Goal: Task Accomplishment & Management: Manage account settings

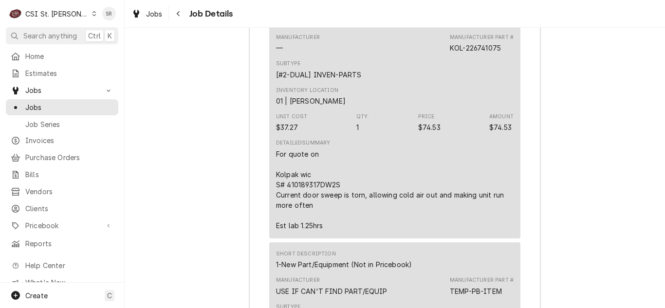
scroll to position [5814, 0]
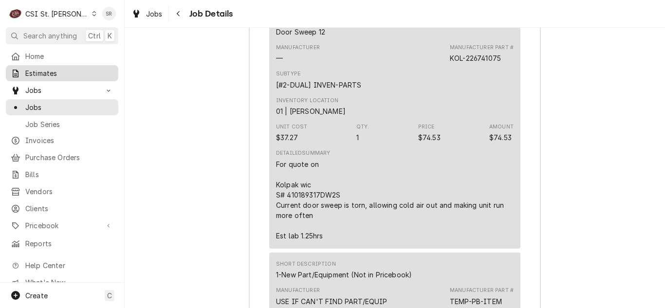
click at [47, 73] on span "Estimates" at bounding box center [69, 73] width 88 height 10
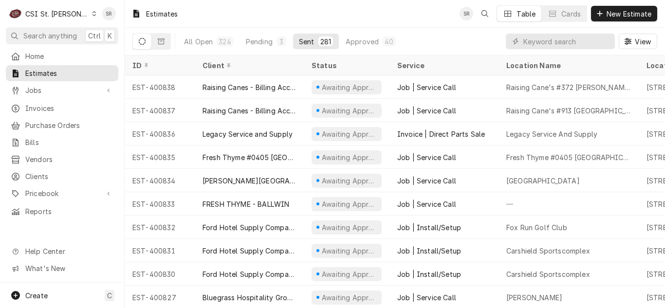
click at [34, 96] on div "Home Estimates Jobs Jobs Job Series Invoices Purchase Orders Bills Vendors Clie…" at bounding box center [62, 133] width 124 height 171
click at [40, 109] on span "Invoices" at bounding box center [69, 108] width 88 height 10
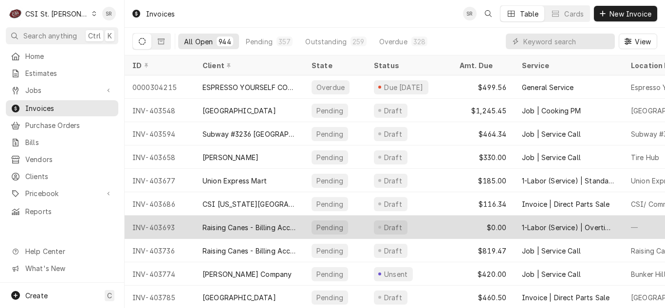
click at [266, 230] on div "Raising Canes - Billing Account" at bounding box center [250, 228] width 94 height 10
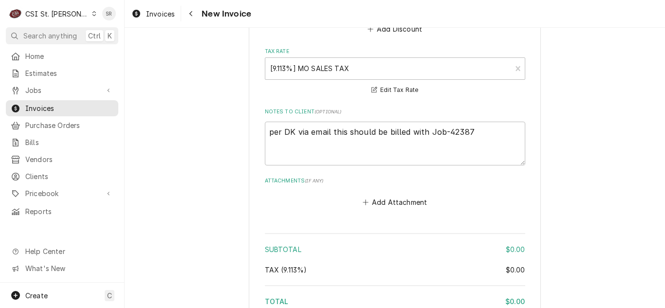
scroll to position [1489, 0]
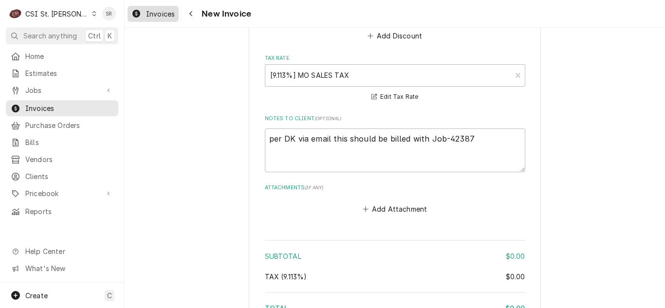
click at [154, 18] on span "Invoices" at bounding box center [160, 14] width 29 height 10
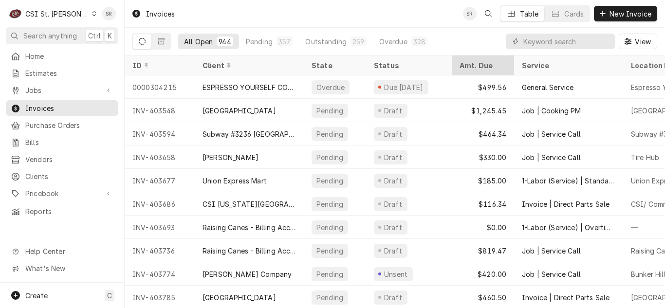
click at [482, 64] on div "Amt. Due" at bounding box center [482, 65] width 45 height 10
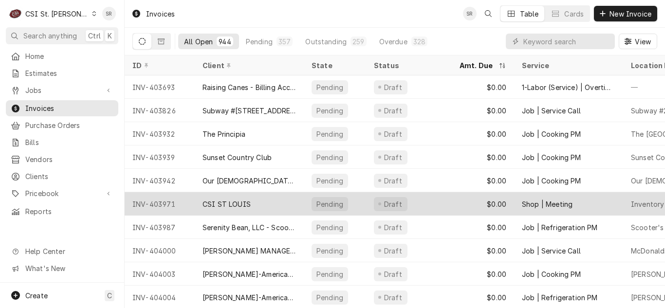
click at [431, 201] on div "Draft" at bounding box center [409, 203] width 86 height 23
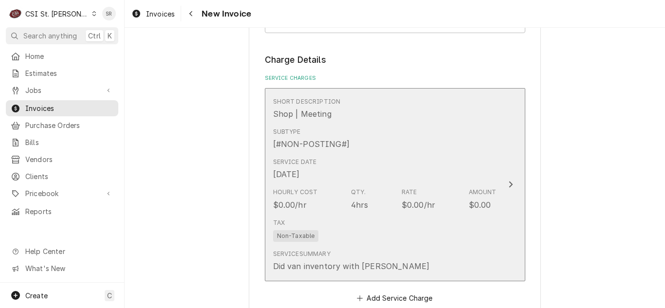
click at [402, 204] on div "$0.00/hr" at bounding box center [419, 205] width 34 height 12
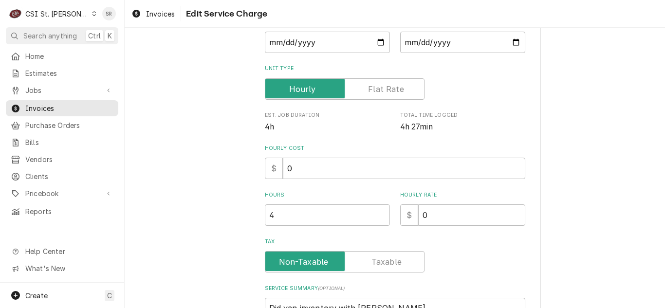
scroll to position [265, 0]
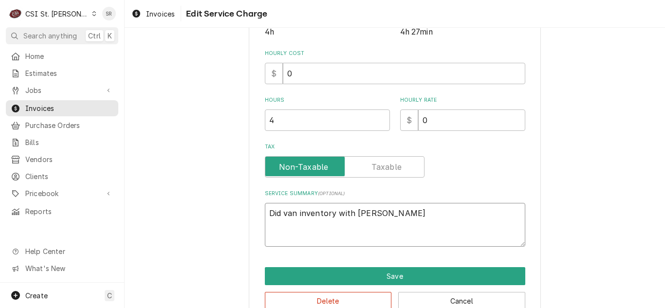
drag, startPoint x: 404, startPoint y: 214, endPoint x: 260, endPoint y: 200, distance: 144.4
click at [260, 200] on div "Use the fields below to edit this service charge Short Description Shop | Meeti…" at bounding box center [395, 52] width 292 height 541
click at [396, 213] on textarea "Did van inventory with Brad Wicks" at bounding box center [395, 225] width 261 height 44
drag, startPoint x: 396, startPoint y: 213, endPoint x: 284, endPoint y: 199, distance: 112.9
click at [284, 199] on div "Service Summary ( optional ) Did van inventory with Brad Wicks" at bounding box center [395, 218] width 261 height 57
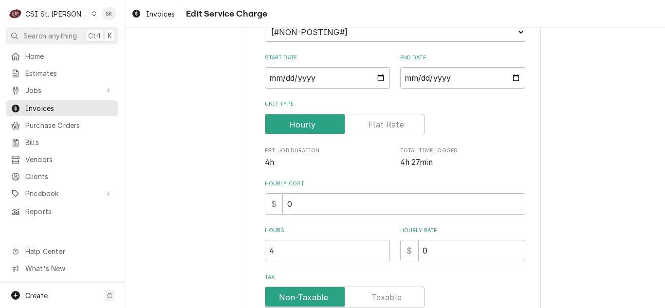
scroll to position [48, 0]
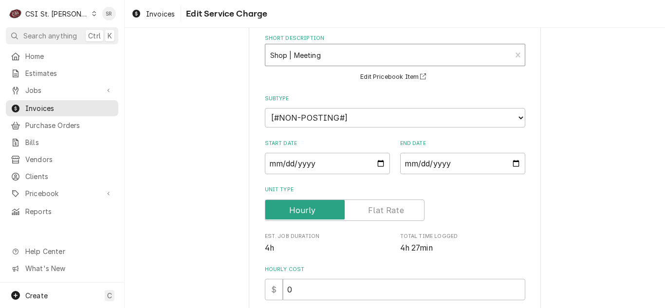
click at [413, 48] on div "Short Description" at bounding box center [388, 55] width 237 height 18
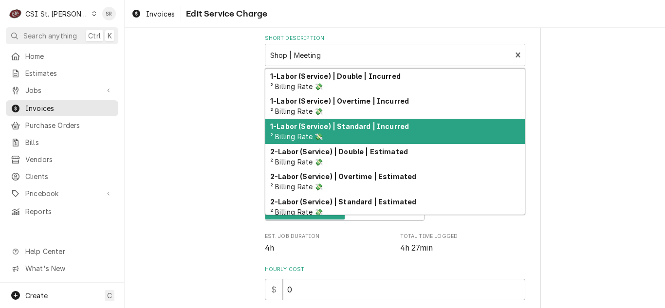
click at [361, 123] on strong "1-Labor (Service) | Standard | Incurred" at bounding box center [339, 126] width 139 height 8
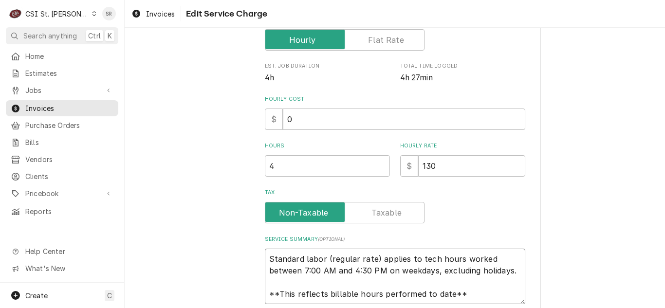
scroll to position [0, 0]
drag, startPoint x: 472, startPoint y: 292, endPoint x: 249, endPoint y: 244, distance: 227.8
click at [249, 244] on div "Use the fields below to edit this service charge Short Description 1-Labor (Ser…" at bounding box center [395, 104] width 292 height 552
paste textarea "van inventory with Brad Wicks"
type textarea "x"
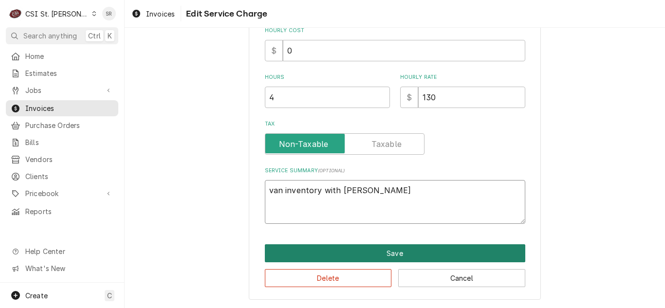
type textarea "van inventory with Brad Wicks"
click at [432, 257] on button "Save" at bounding box center [395, 254] width 261 height 18
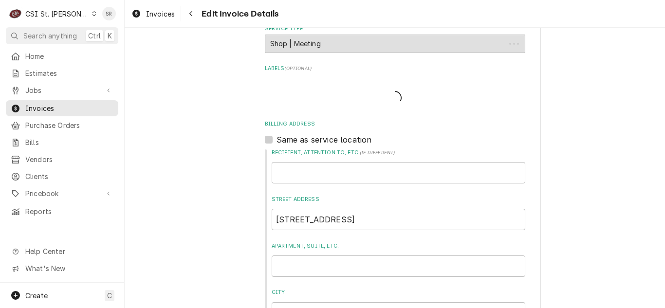
scroll to position [740, 0]
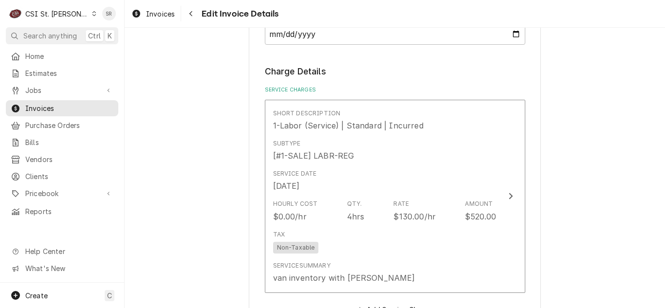
click at [658, 171] on div "Please provide the following information to create your invoice: Client Details…" at bounding box center [395, 75] width 541 height 1555
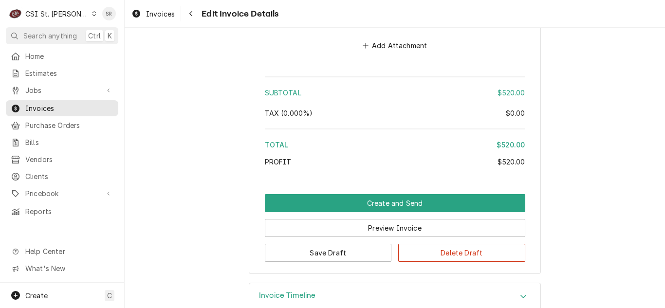
scroll to position [1330, 0]
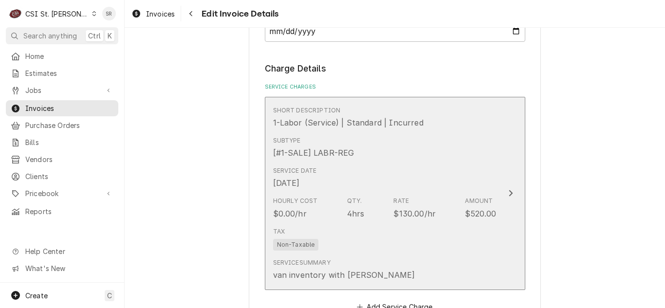
click at [464, 196] on div "Hourly Cost $0.00/hr Qty. 4hrs Rate $130.00/hr Amount $520.00" at bounding box center [385, 208] width 224 height 30
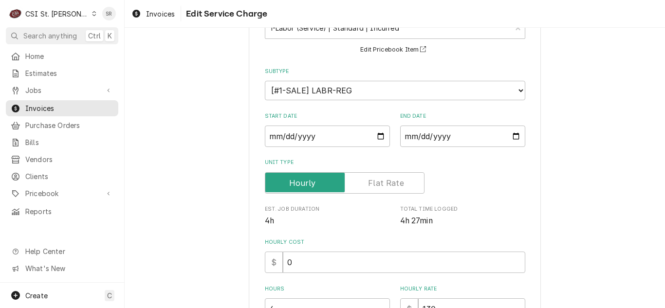
scroll to position [93, 0]
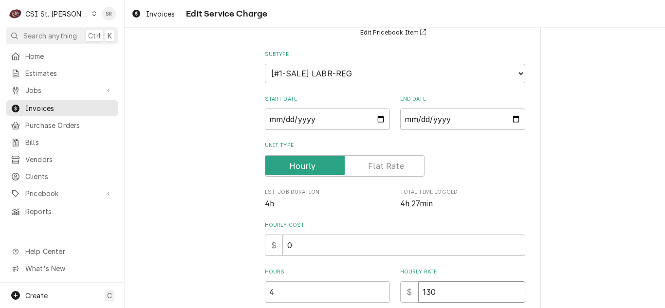
drag, startPoint x: 443, startPoint y: 290, endPoint x: 375, endPoint y: 291, distance: 67.7
click at [375, 291] on div "Hours 4 Hourly Rate $ 130" at bounding box center [395, 285] width 261 height 35
type textarea "x"
type input "0"
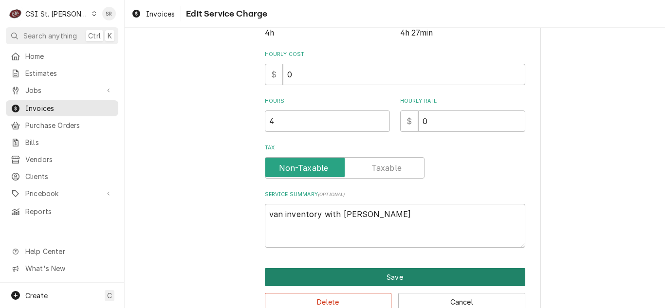
click at [437, 274] on button "Save" at bounding box center [395, 277] width 261 height 18
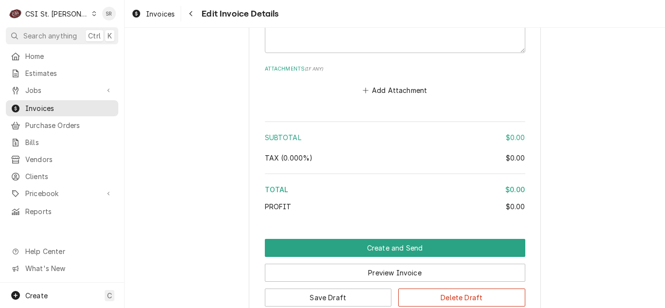
scroll to position [1268, 0]
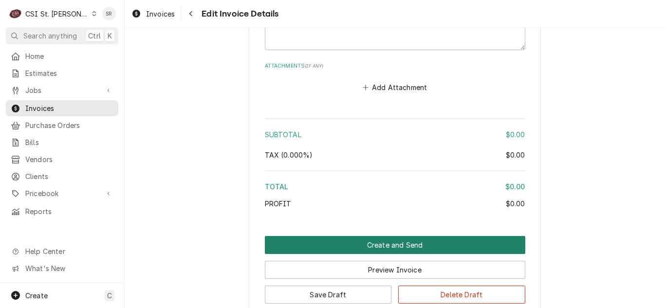
click at [452, 245] on button "Create and Send" at bounding box center [395, 245] width 261 height 18
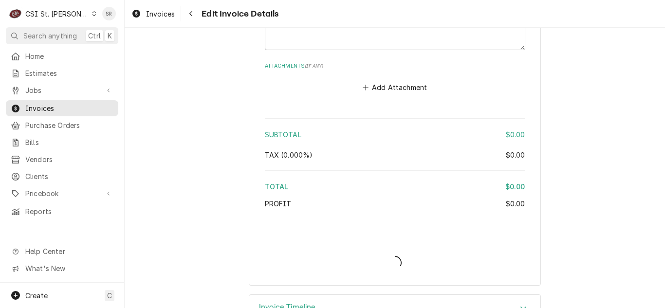
type textarea "x"
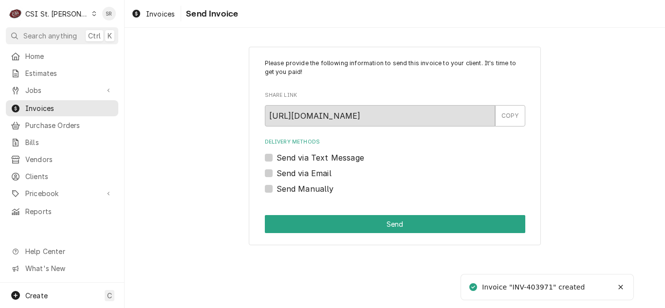
click at [313, 186] on label "Send Manually" at bounding box center [305, 189] width 57 height 12
click at [313, 186] on input "Send Manually" at bounding box center [407, 193] width 261 height 21
checkbox input "true"
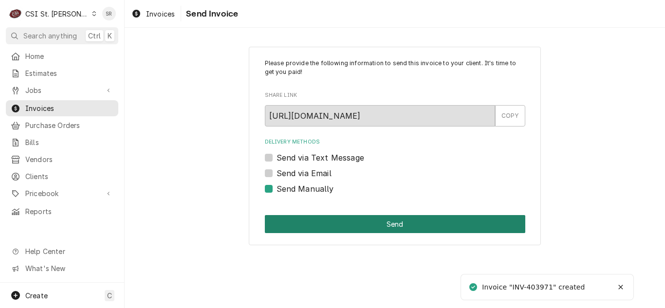
click at [345, 222] on button "Send" at bounding box center [395, 224] width 261 height 18
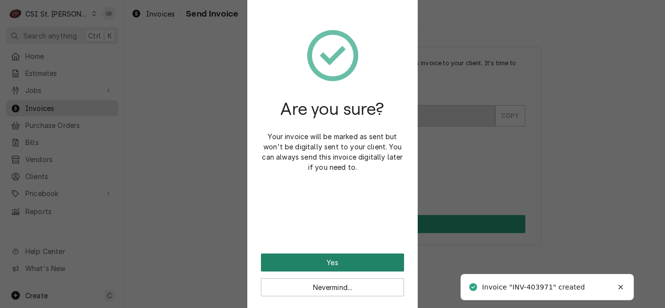
click at [343, 263] on button "Yes" at bounding box center [332, 263] width 143 height 18
